Goal: Task Accomplishment & Management: Complete application form

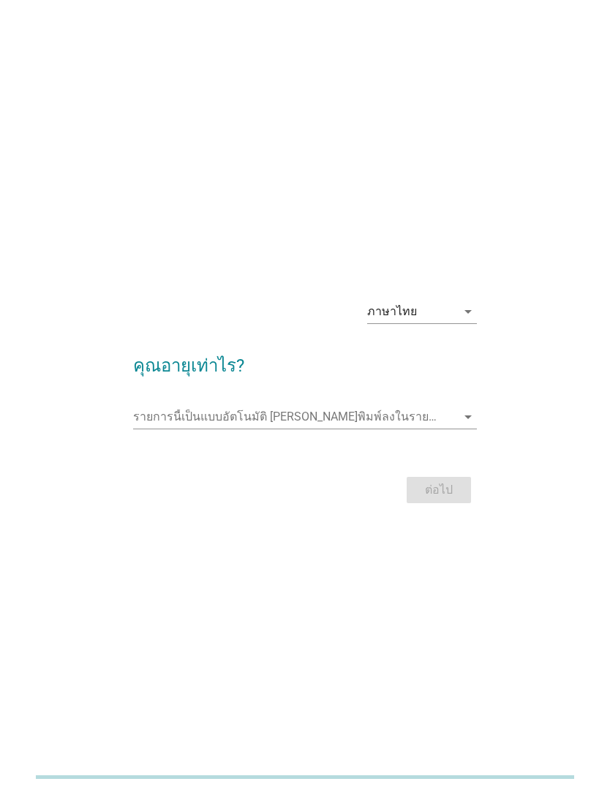
click at [390, 318] on div "ภาษาไทย" at bounding box center [392, 311] width 50 height 13
click at [192, 360] on h2 "คุณอายุเท่าไร?" at bounding box center [305, 358] width 344 height 41
click at [155, 428] on input "รายการนี้เป็นแบบอัตโนมัติ คุณสามารถพิมพ์ลงในรายการนี้" at bounding box center [295, 416] width 324 height 23
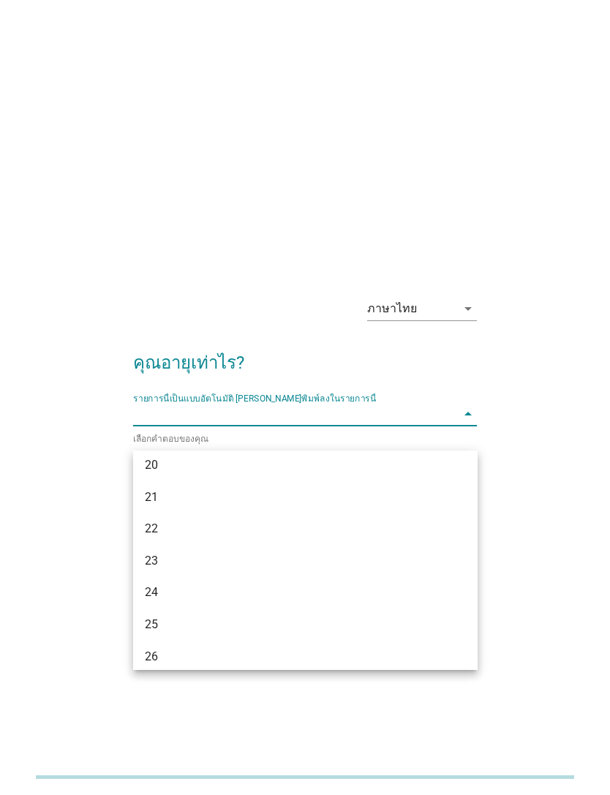
scroll to position [78, 0]
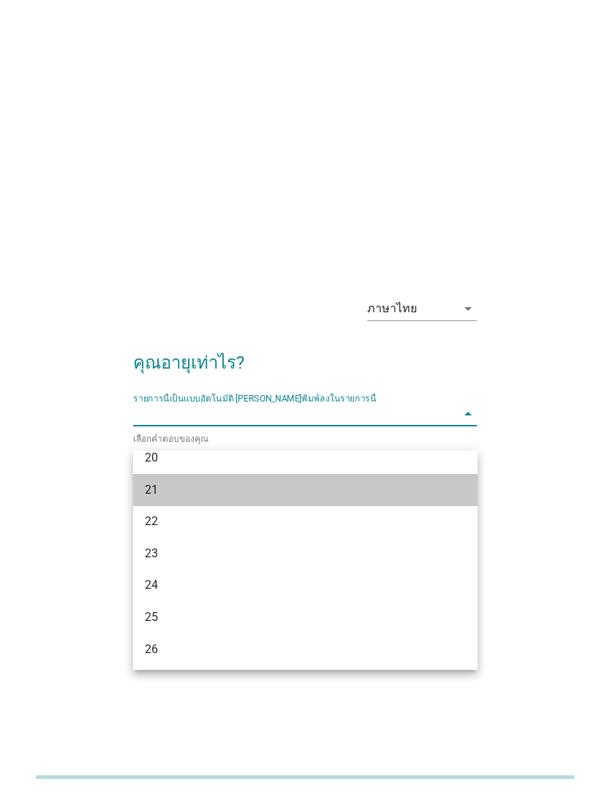
click at [155, 488] on div "21" at bounding box center [292, 490] width 294 height 18
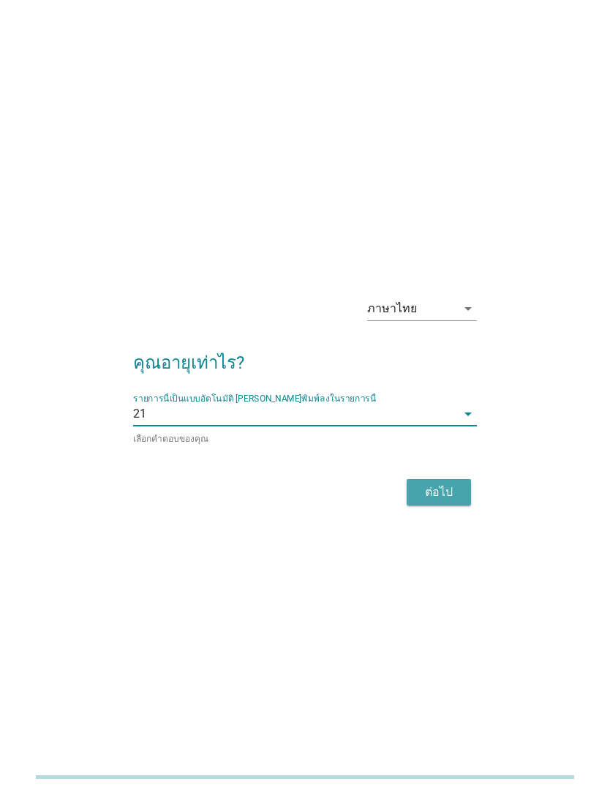
click at [447, 501] on div "ต่อไป" at bounding box center [438, 492] width 41 height 18
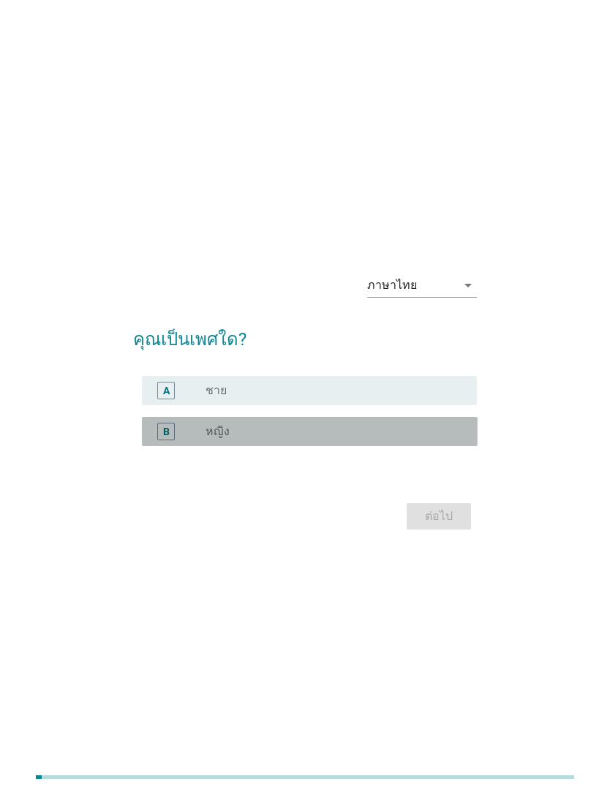
click at [189, 440] on div "B" at bounding box center [180, 432] width 52 height 18
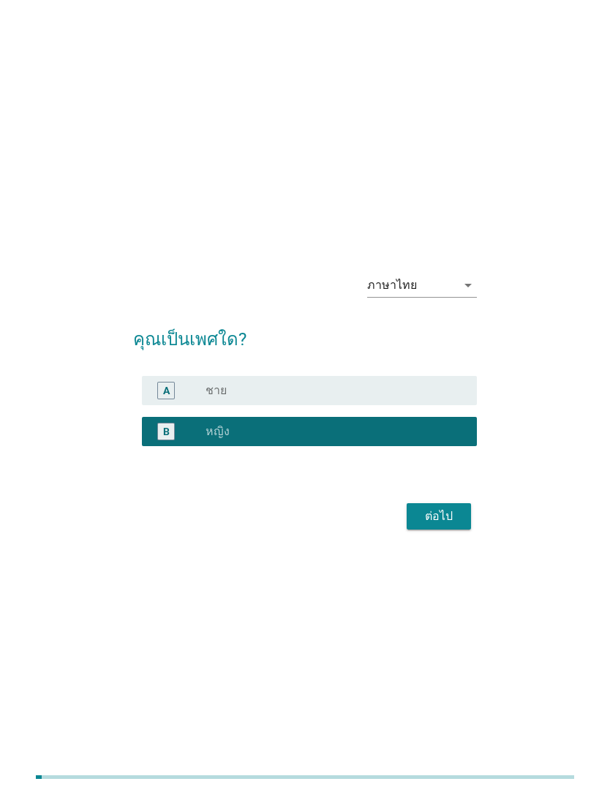
click at [416, 529] on button "ต่อไป" at bounding box center [439, 516] width 64 height 26
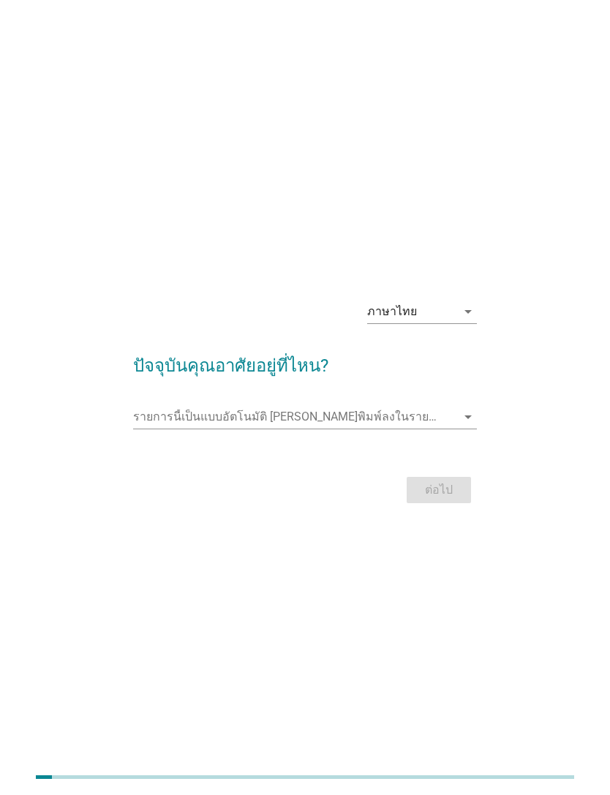
click at [162, 428] on input "รายการนี้เป็นแบบอัตโนมัติ คุณสามารถพิมพ์ลงในรายการนี้" at bounding box center [295, 416] width 324 height 23
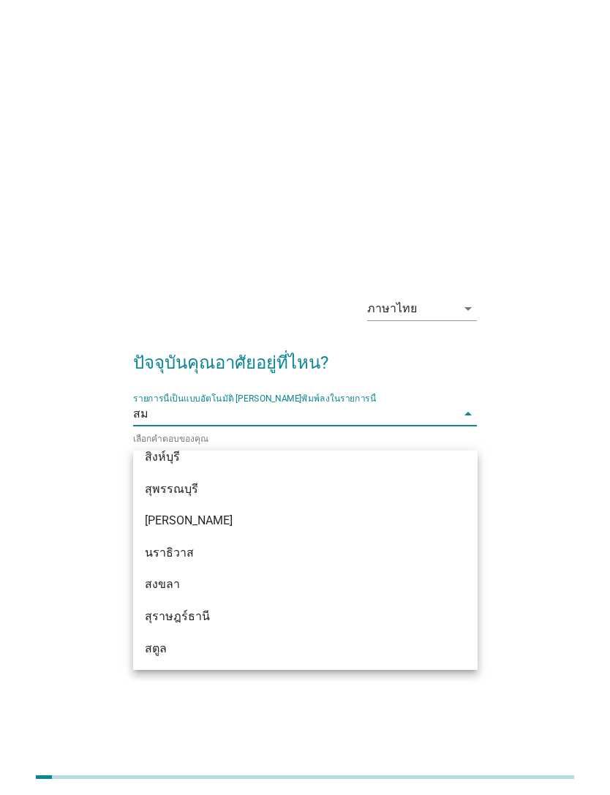
scroll to position [0, 0]
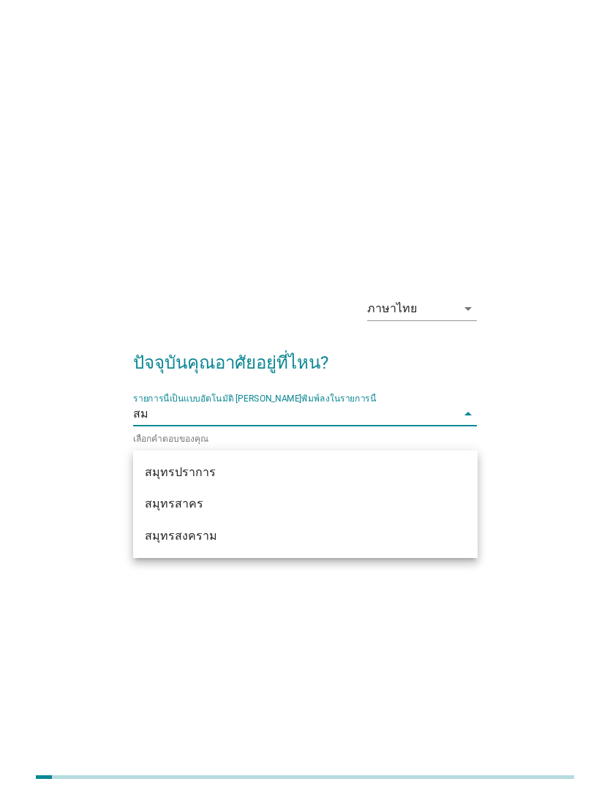
type input "สมุ"
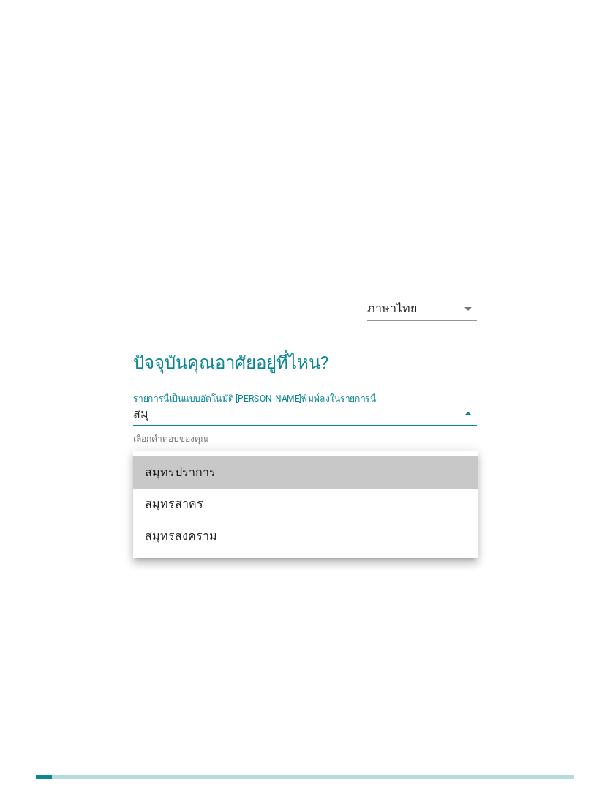
click at [282, 480] on div "สมุทรปราการ" at bounding box center [292, 473] width 294 height 18
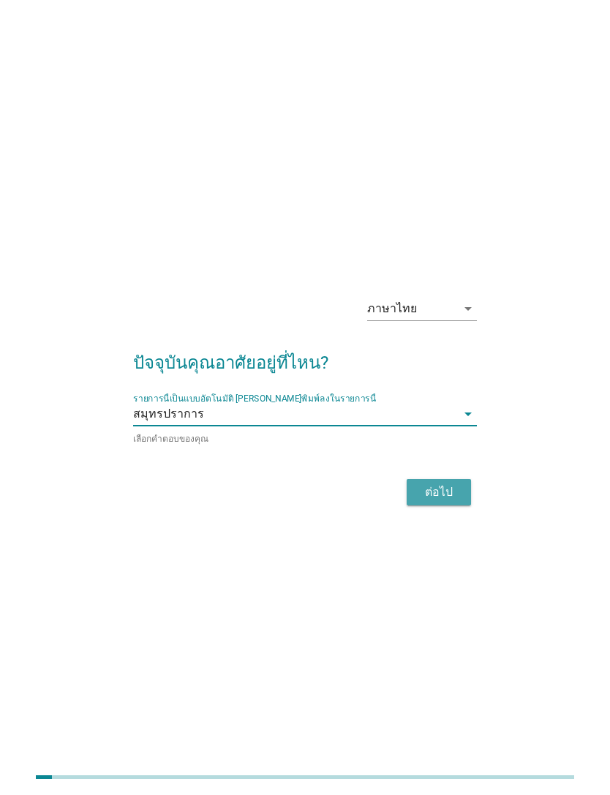
click at [450, 501] on div "ต่อไป" at bounding box center [438, 492] width 41 height 18
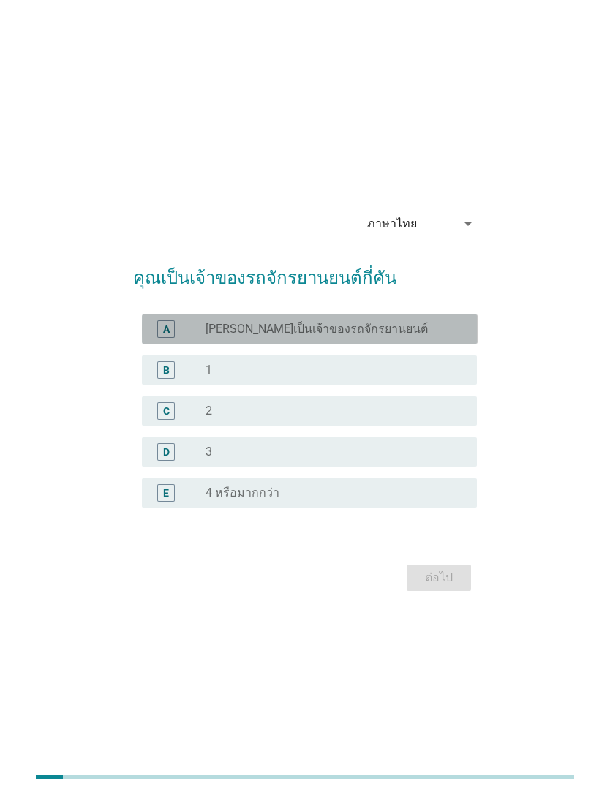
click at [175, 344] on div "A radio_button_unchecked [PERSON_NAME]เป็นเจ้าของรถจักรยานยนต์" at bounding box center [310, 328] width 336 height 29
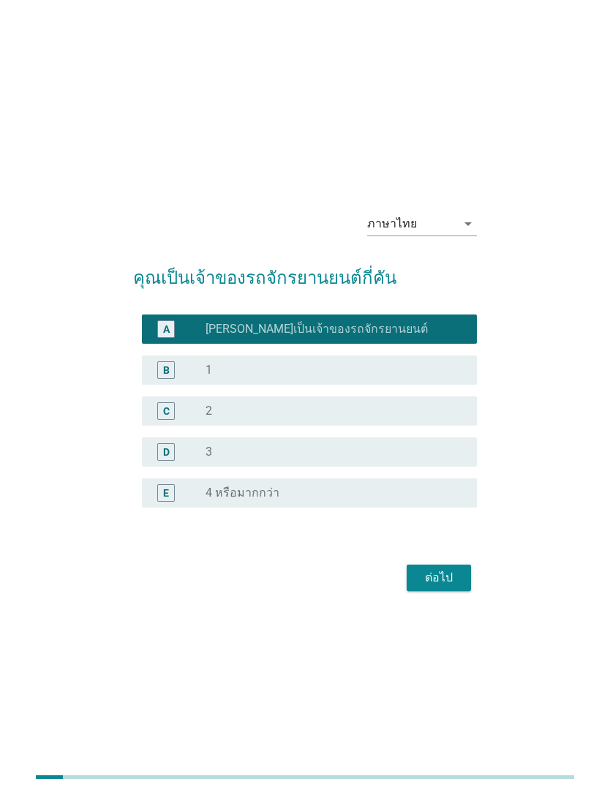
click at [415, 591] on button "ต่อไป" at bounding box center [439, 577] width 64 height 26
